Goal: Task Accomplishment & Management: Use online tool/utility

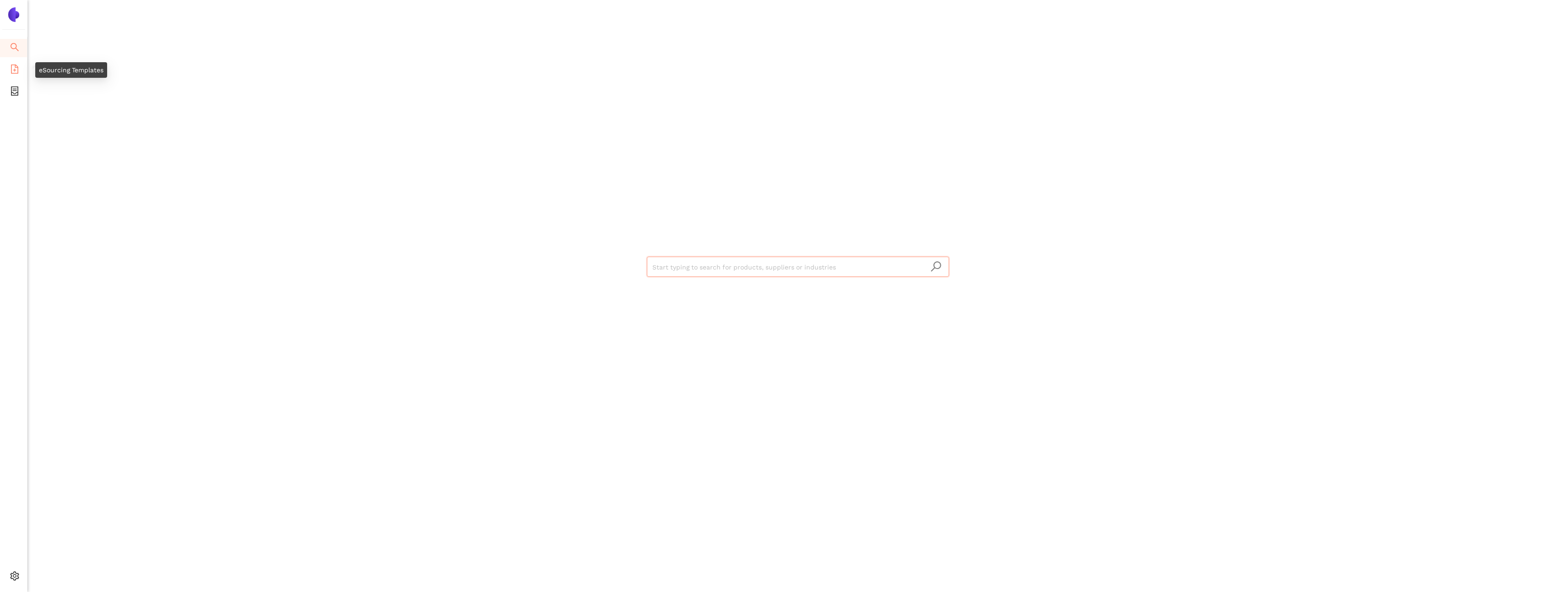
click at [19, 68] on li "eSourcing Templates" at bounding box center [13, 70] width 27 height 18
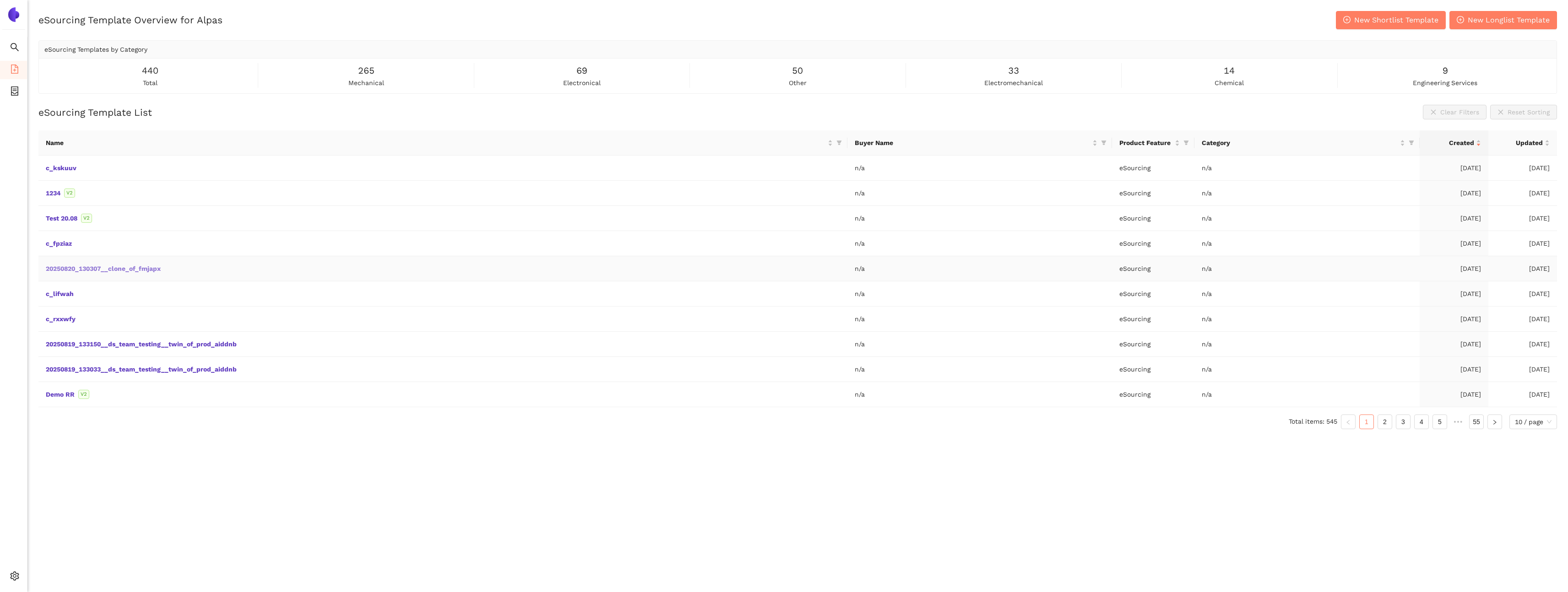
click at [0, 0] on link "20250820_130307__clone_of_fmjapx" at bounding box center [0, 0] width 0 height 0
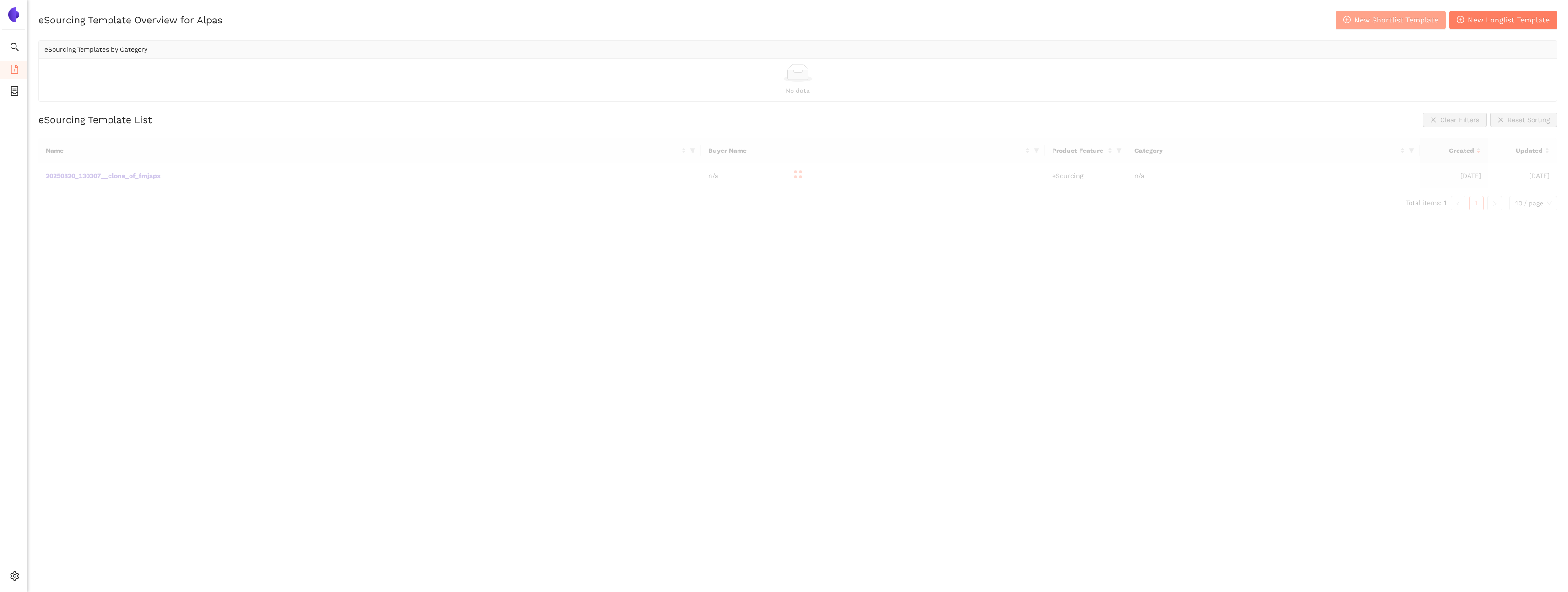
click at [1360, 25] on span "New Shortlist Template" at bounding box center [1396, 19] width 84 height 12
